Goal: Find specific page/section: Find specific page/section

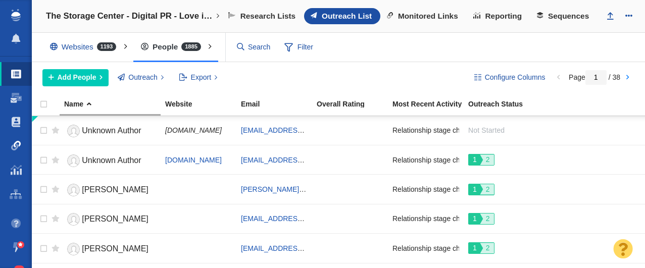
click at [17, 147] on span at bounding box center [16, 146] width 10 height 10
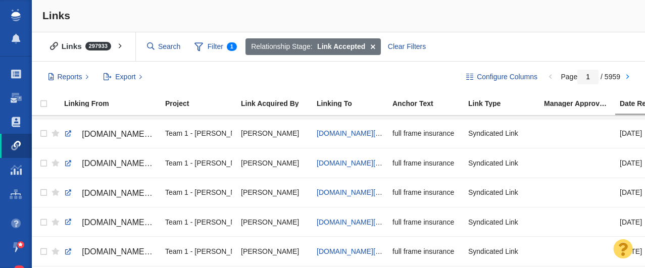
scroll to position [1323, 0]
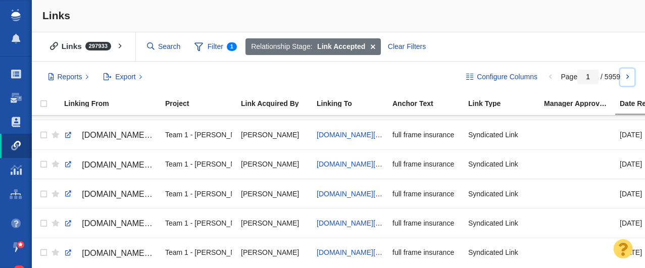
click at [628, 76] on link at bounding box center [628, 77] width 14 height 17
click at [622, 82] on link at bounding box center [628, 77] width 14 height 17
click at [629, 80] on link at bounding box center [628, 77] width 14 height 17
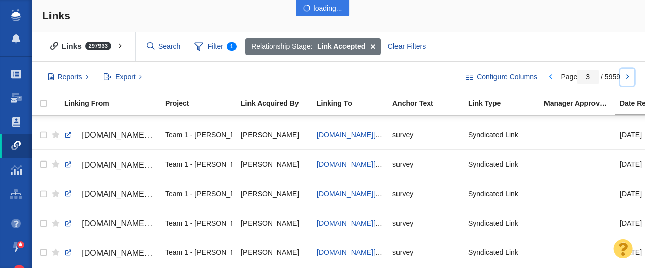
type input "4"
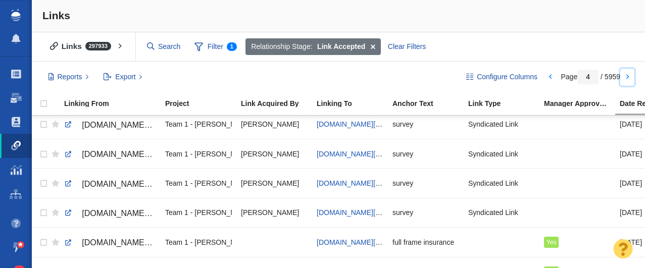
scroll to position [1215, 0]
